Goal: Task Accomplishment & Management: Manage account settings

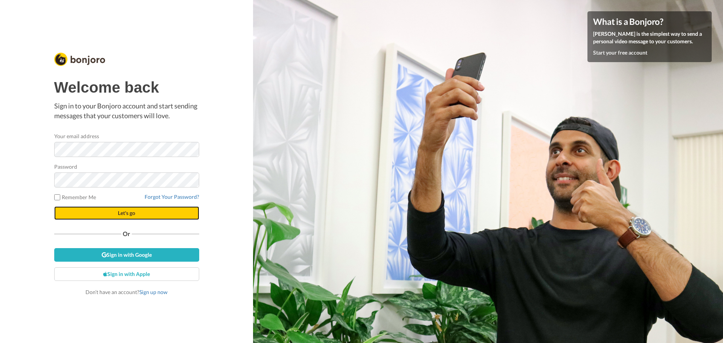
click at [143, 213] on button "Let's go" at bounding box center [126, 213] width 145 height 14
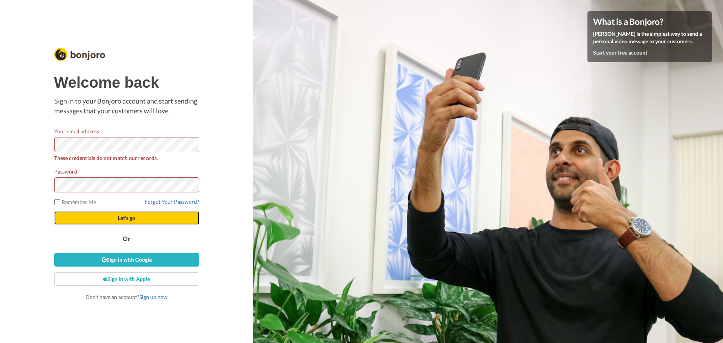
click at [131, 217] on span "Let's go" at bounding box center [126, 218] width 17 height 6
click at [0, 133] on div "Welcome back Sign in to your Bonjoro account and start sending messages that yo…" at bounding box center [126, 171] width 253 height 343
click at [54, 211] on button "Let's go" at bounding box center [126, 218] width 145 height 14
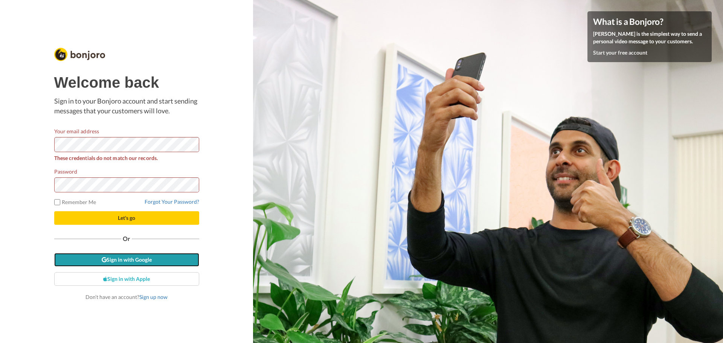
click at [130, 262] on link "Sign in with Google" at bounding box center [126, 260] width 145 height 14
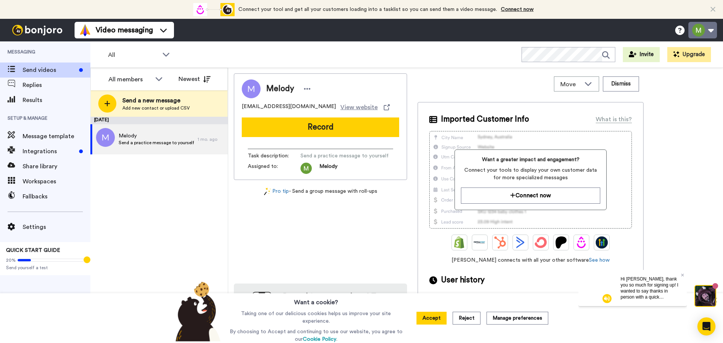
click at [714, 30] on button at bounding box center [702, 30] width 29 height 17
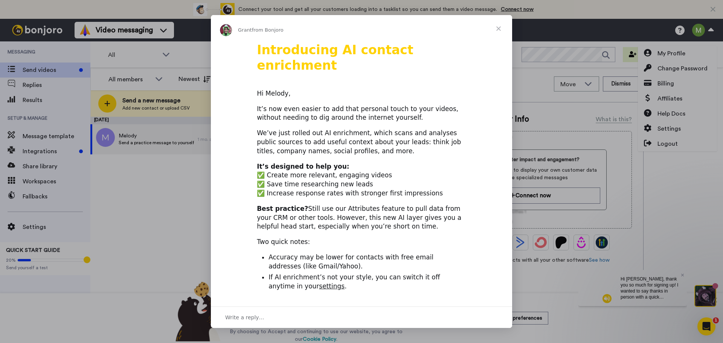
click at [667, 142] on div "Intercom messenger" at bounding box center [361, 171] width 723 height 343
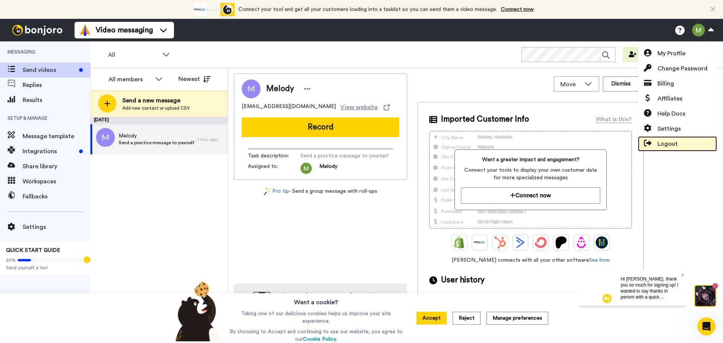
click at [667, 143] on span "Logout" at bounding box center [667, 143] width 20 height 9
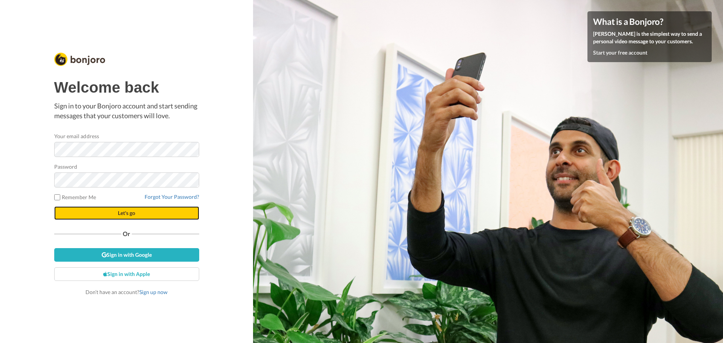
click at [138, 211] on button "Let's go" at bounding box center [126, 213] width 145 height 14
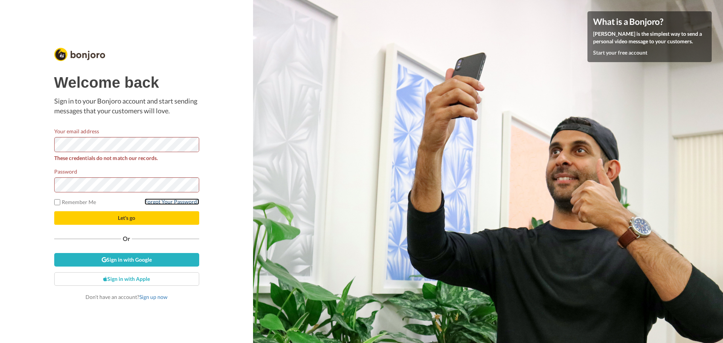
click at [178, 201] on link "Forgot Your Password?" at bounding box center [172, 201] width 55 height 6
click at [54, 211] on button "Let's go" at bounding box center [126, 218] width 145 height 14
click at [133, 218] on span "Let's go" at bounding box center [126, 218] width 17 height 6
click at [0, 136] on div "Welcome back Sign in to your Bonjoro account and start sending messages that yo…" at bounding box center [126, 171] width 253 height 343
click at [100, 216] on button "Let's go" at bounding box center [126, 218] width 145 height 14
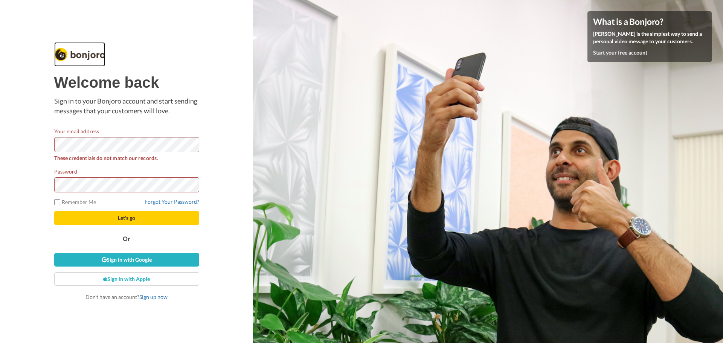
click at [89, 53] on img at bounding box center [79, 54] width 51 height 13
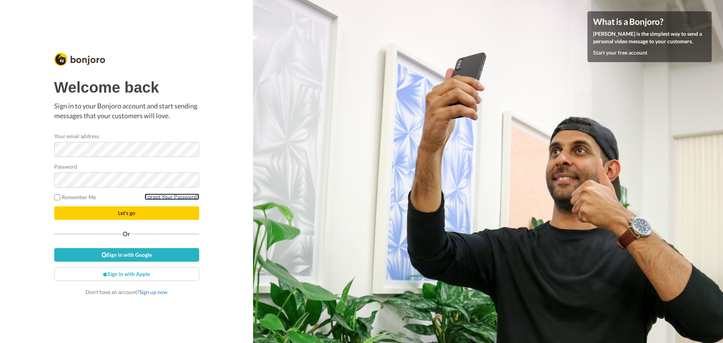
click at [175, 196] on link "Forgot Your Password?" at bounding box center [172, 197] width 55 height 6
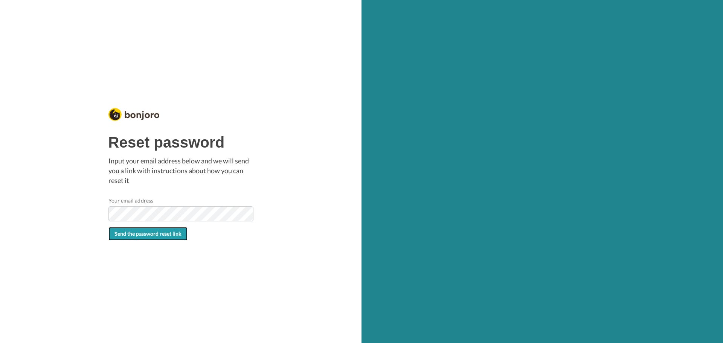
drag, startPoint x: 151, startPoint y: 241, endPoint x: 154, endPoint y: 238, distance: 4.0
click at [152, 240] on button "Send the password reset link" at bounding box center [147, 234] width 79 height 14
